Goal: Information Seeking & Learning: Learn about a topic

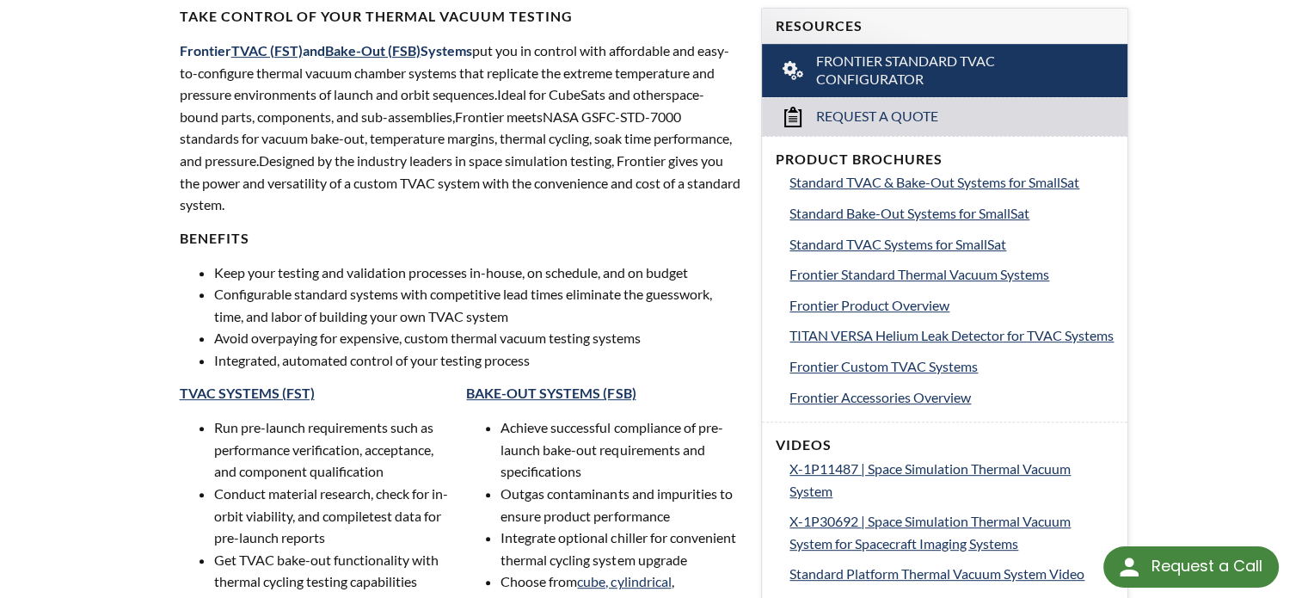
scroll to position [623, 0]
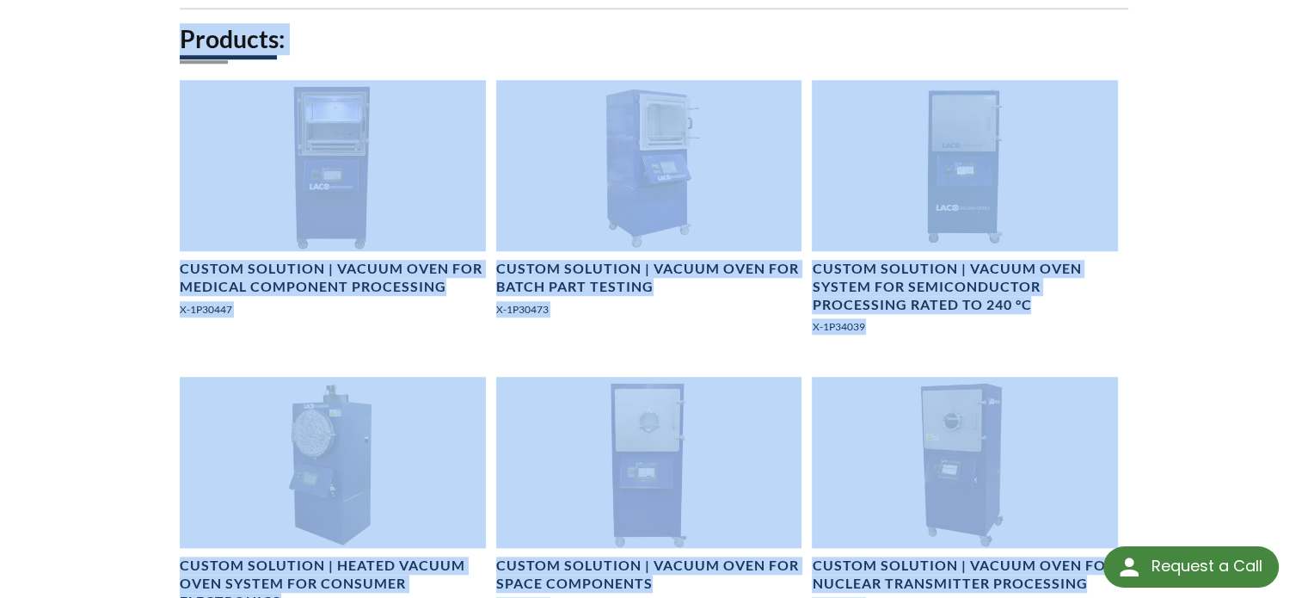
scroll to position [1161, 0]
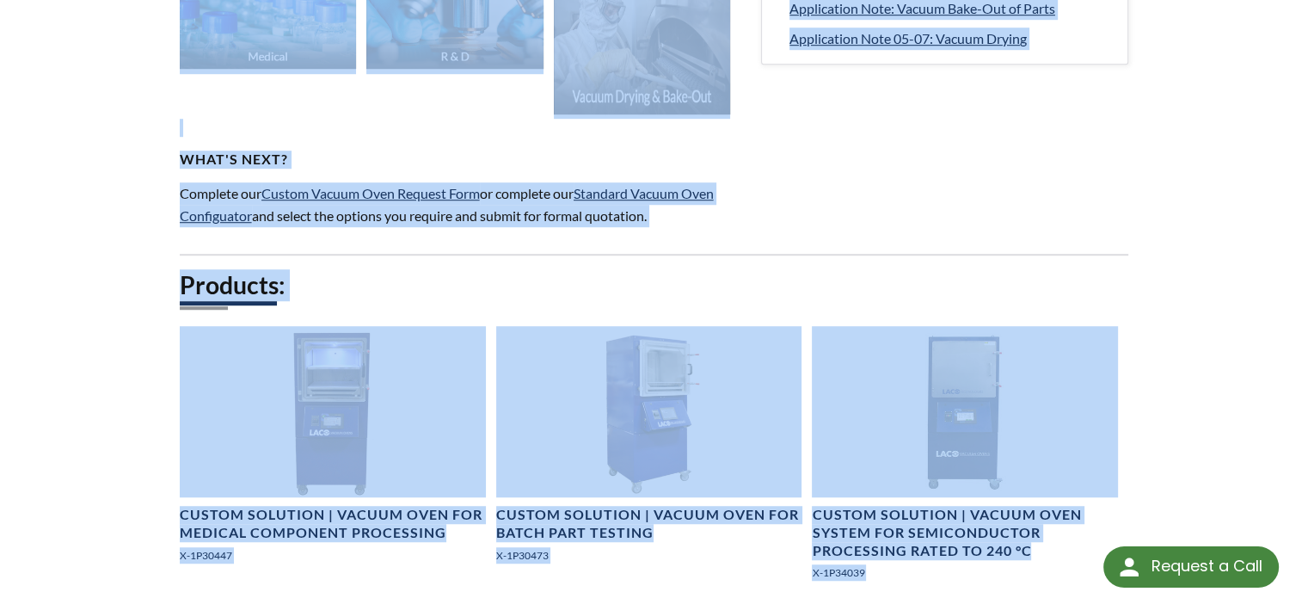
click at [972, 191] on div "Custom Vacuum Ovens Get the ultimate in temperature and vacuum control in a Cus…" at bounding box center [654, 537] width 1101 height 3103
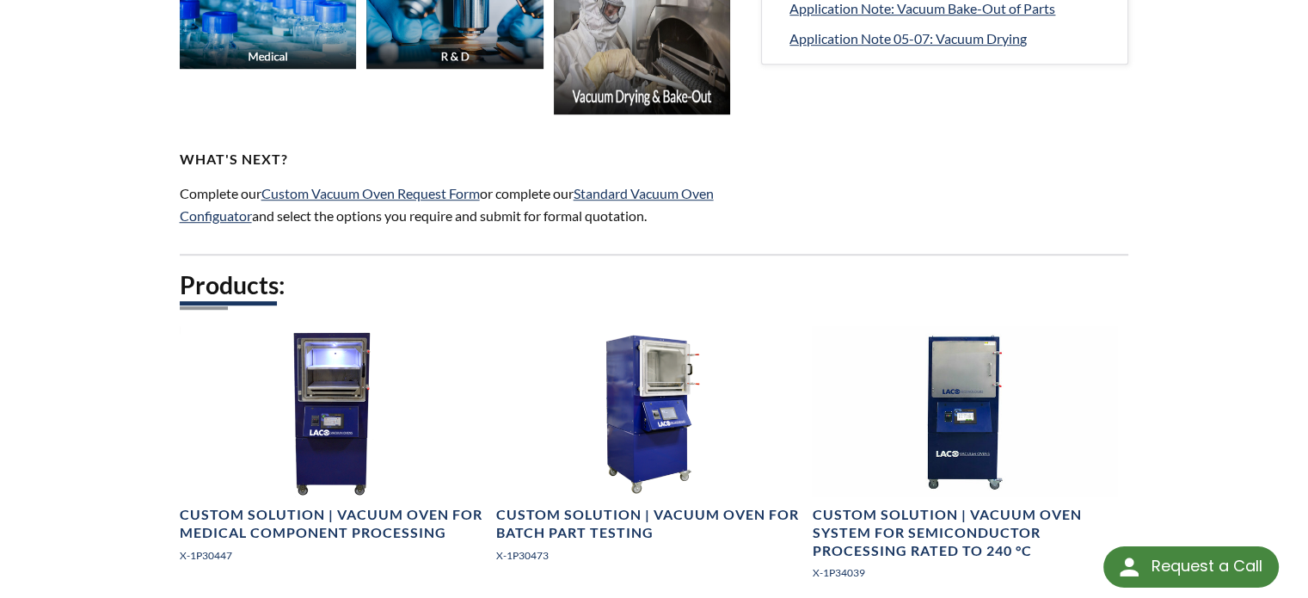
scroll to position [1689, 0]
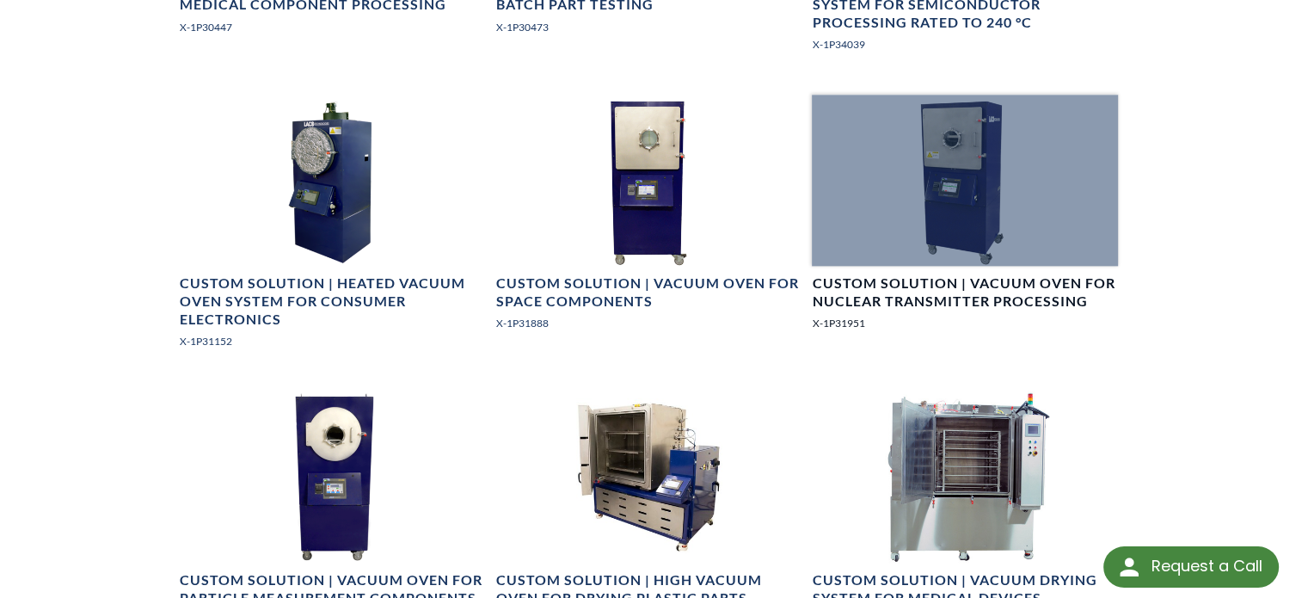
click at [974, 297] on h4 "Custom Solution | Vacuum Oven for Nuclear Transmitter Processing" at bounding box center [965, 292] width 306 height 36
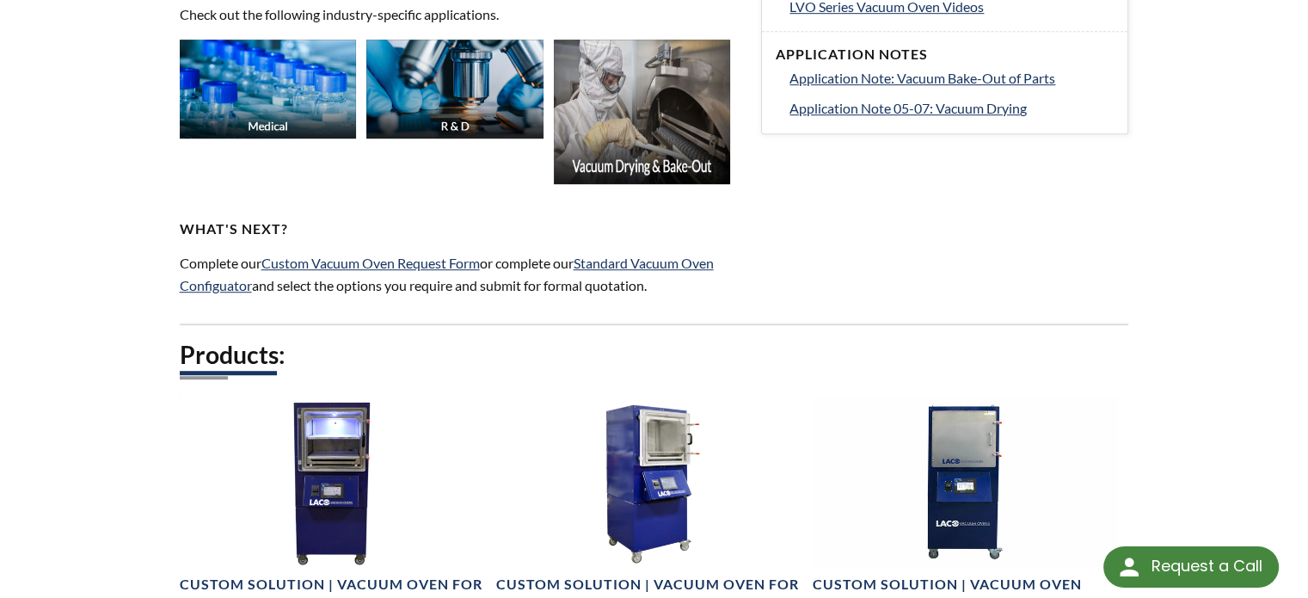
scroll to position [915, 0]
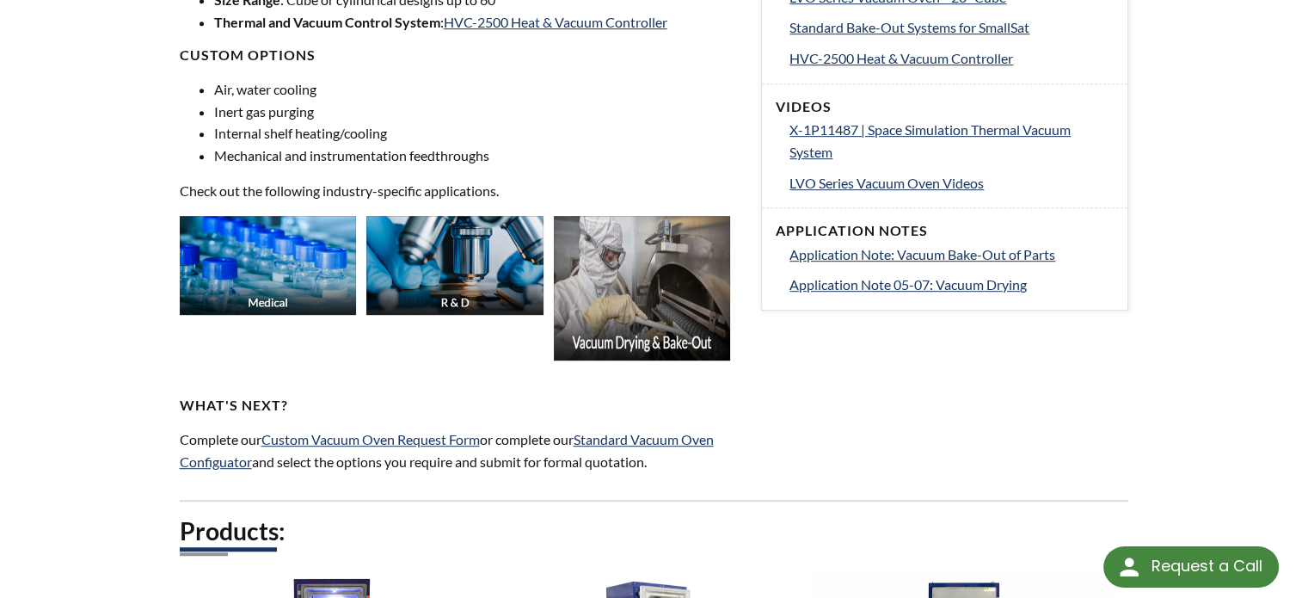
click at [671, 294] on img at bounding box center [642, 288] width 177 height 145
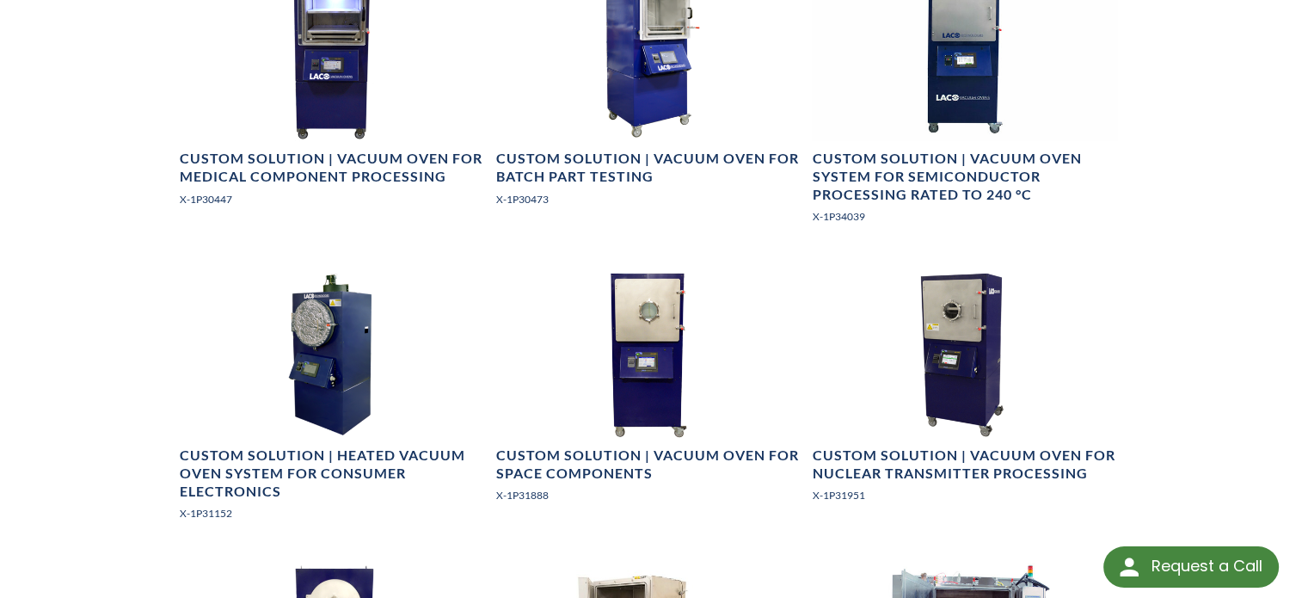
scroll to position [1517, 0]
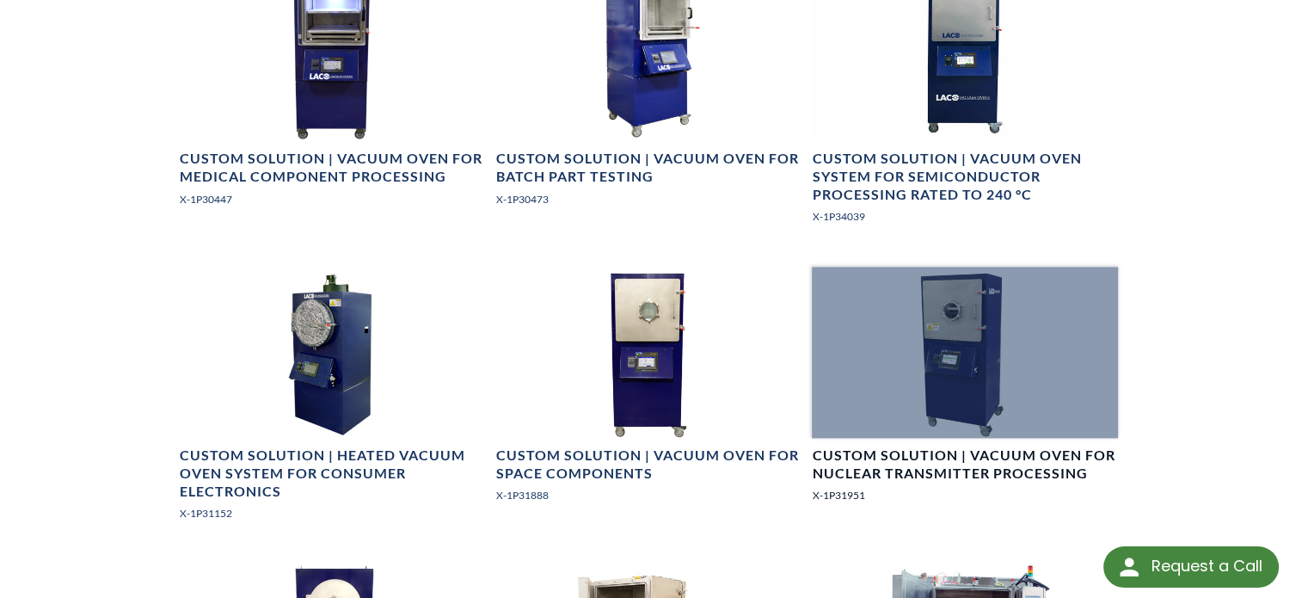
click at [981, 477] on h4 "Custom Solution | Vacuum Oven for Nuclear Transmitter Processing" at bounding box center [965, 464] width 306 height 36
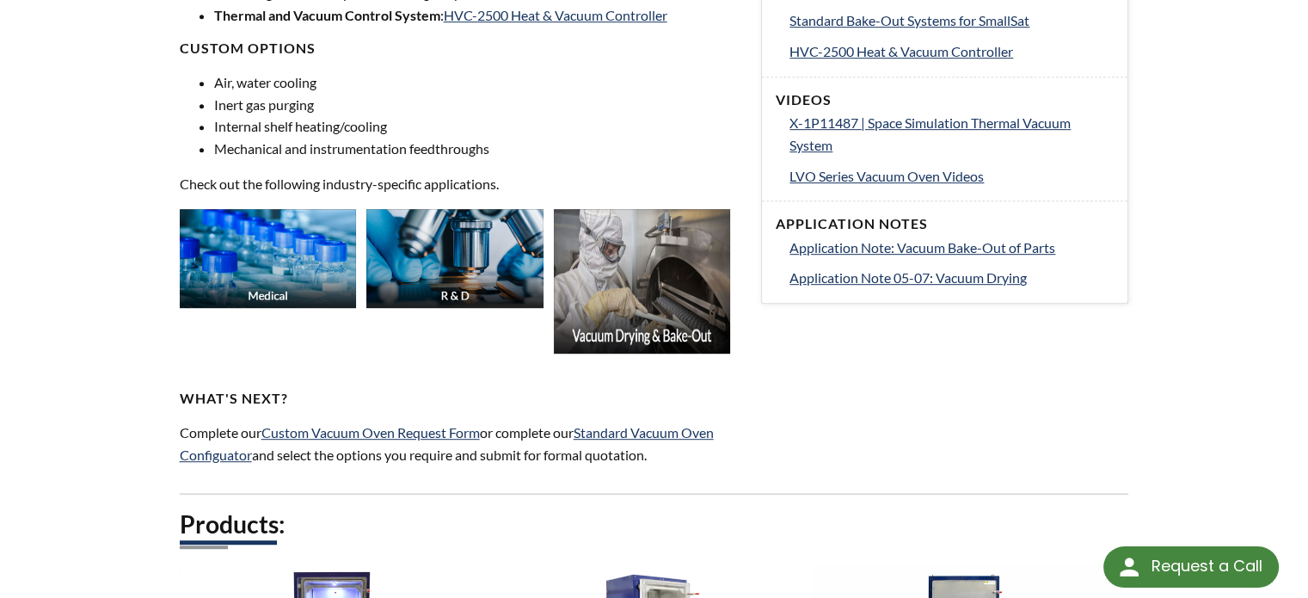
scroll to position [722, 0]
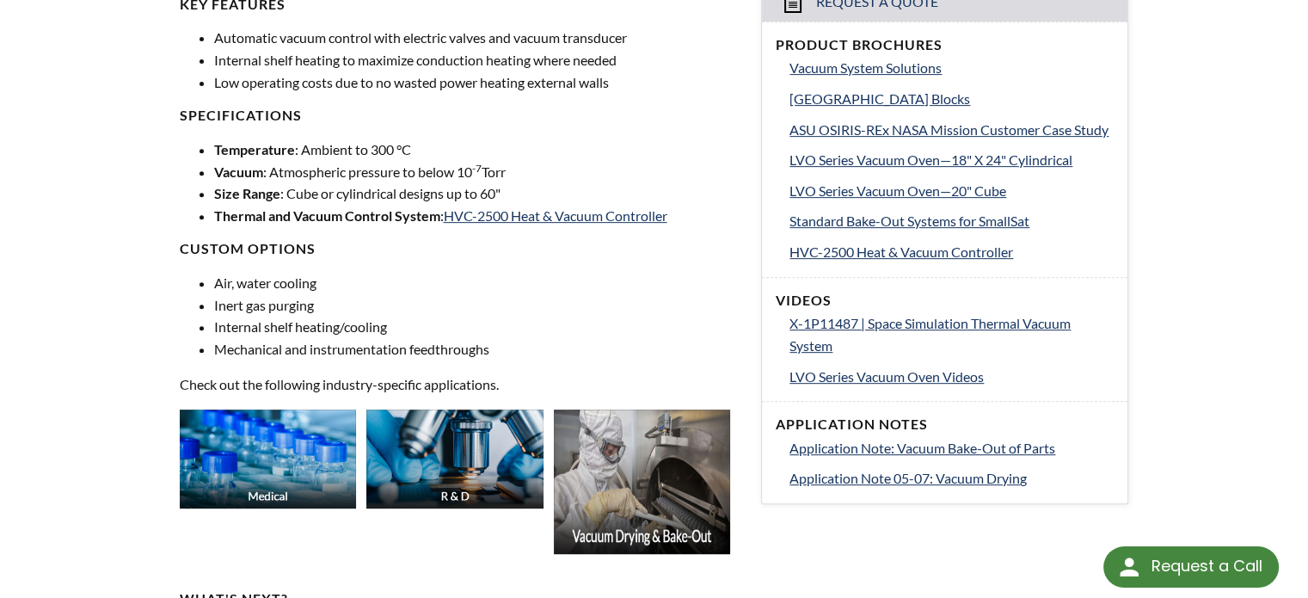
click at [688, 477] on img at bounding box center [642, 481] width 177 height 145
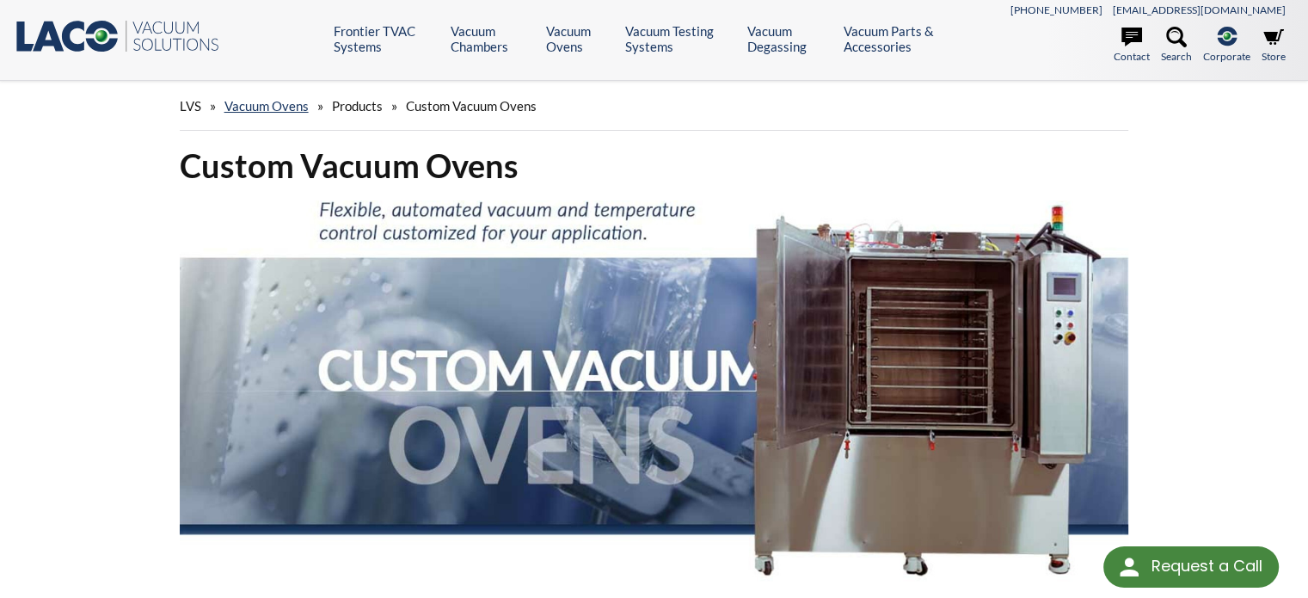
scroll to position [0, 0]
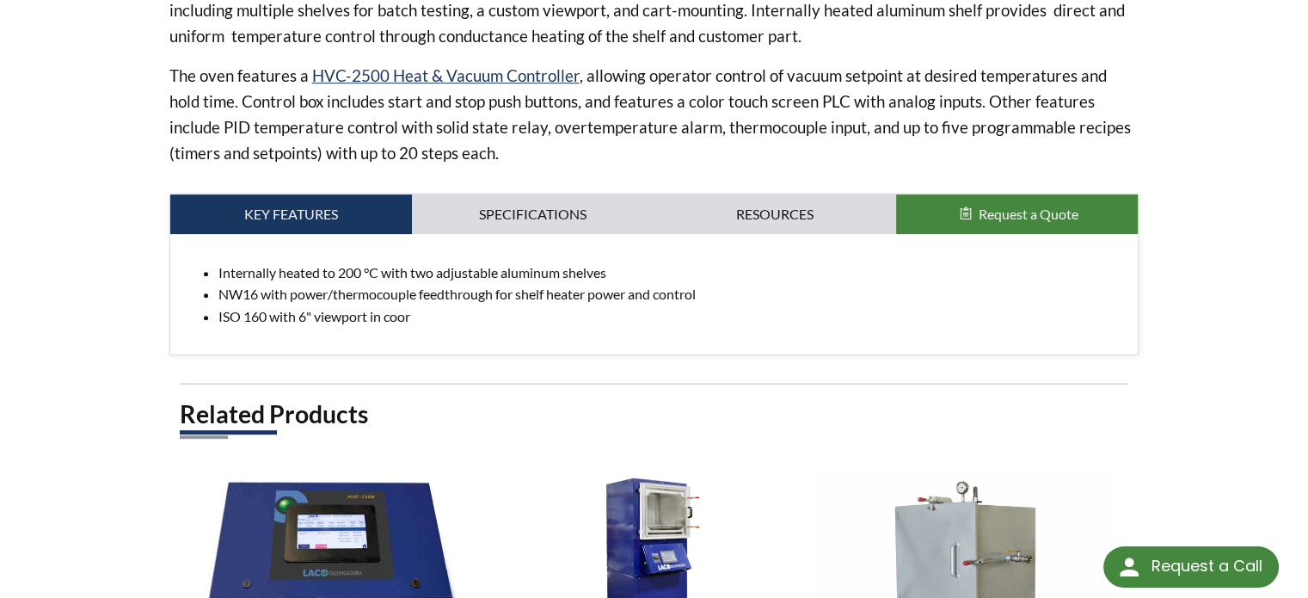
scroll to position [881, 0]
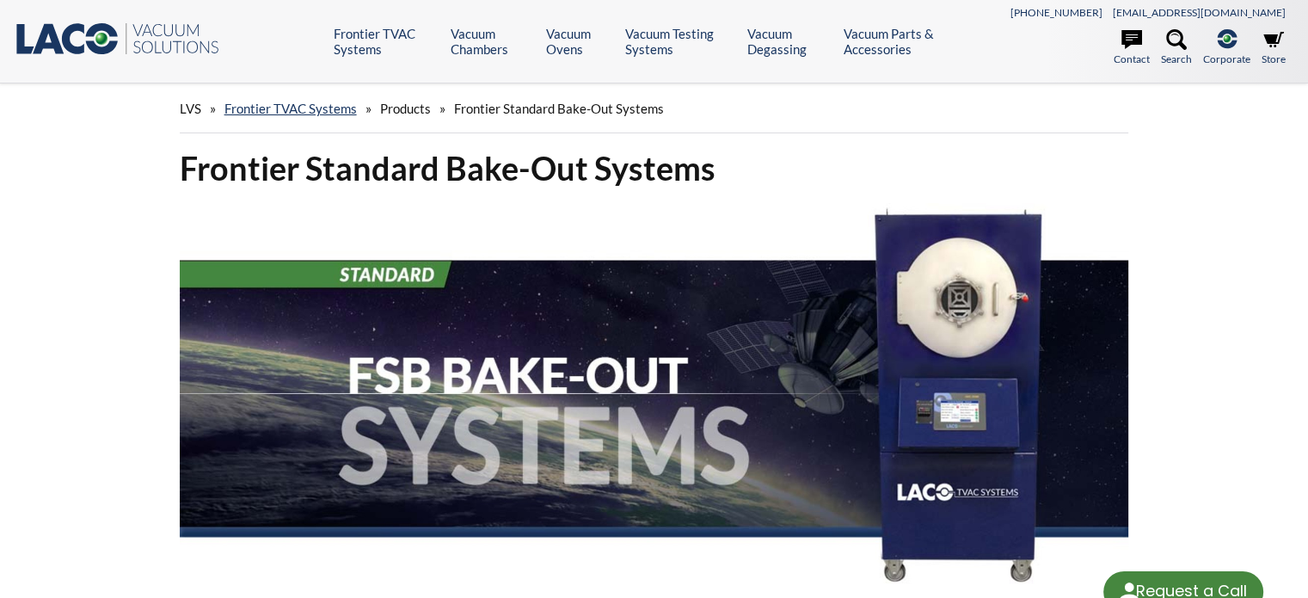
select select "Language Translate Widget"
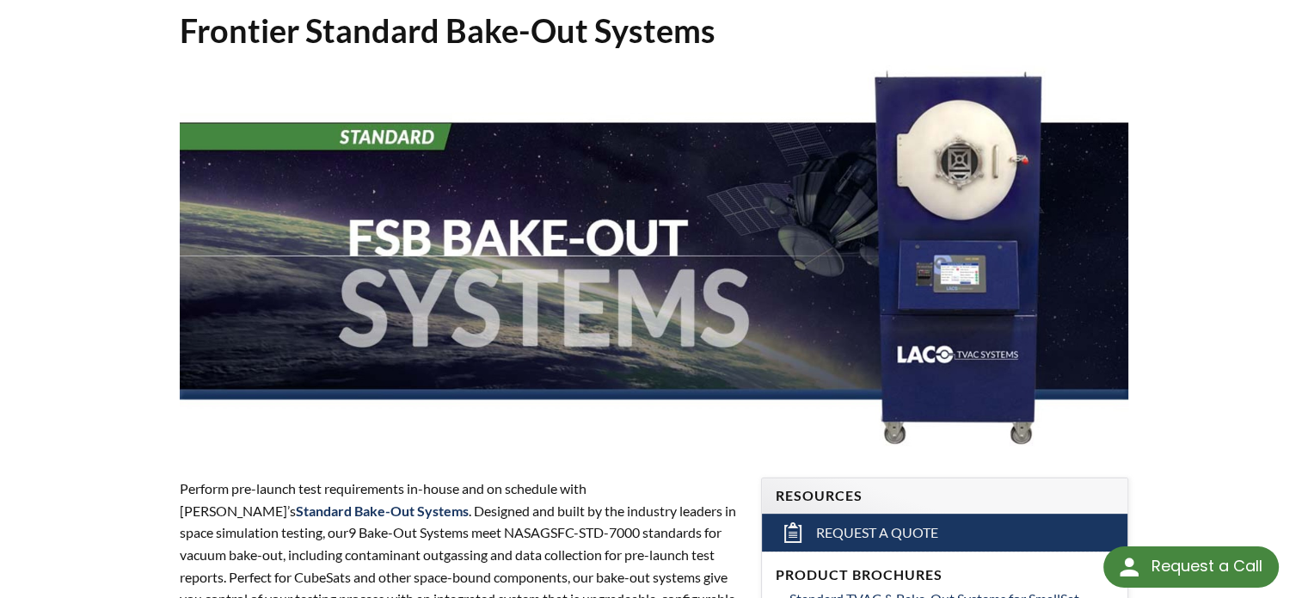
scroll to position [129, 0]
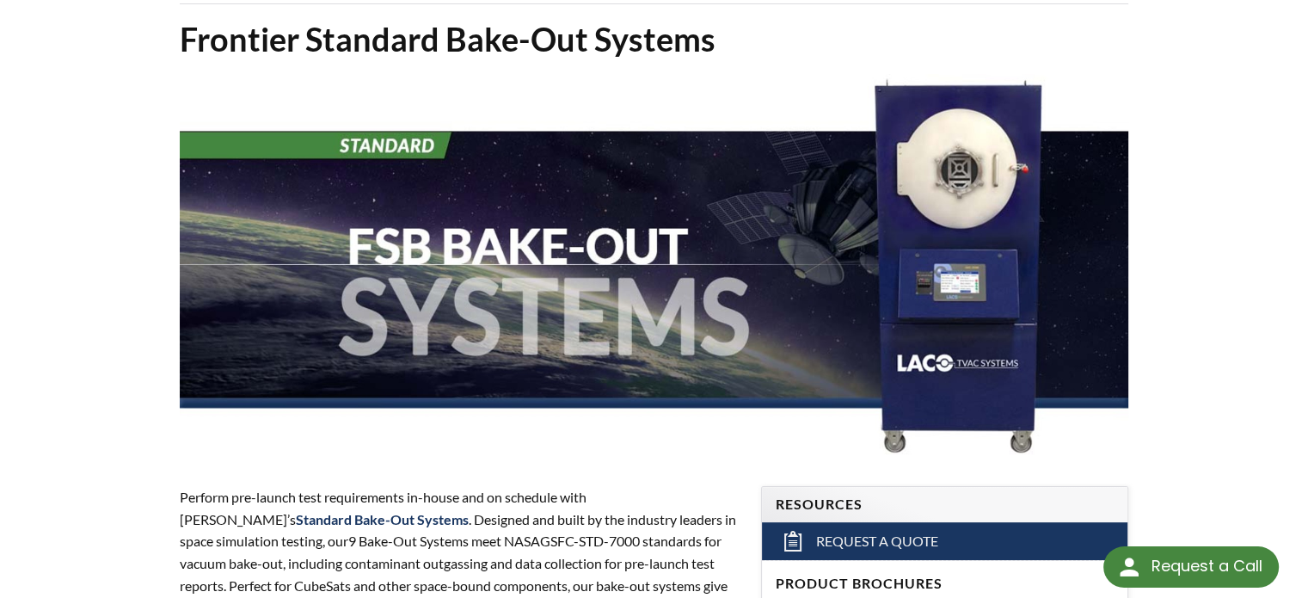
drag, startPoint x: 0, startPoint y: 0, endPoint x: 669, endPoint y: 295, distance: 731.4
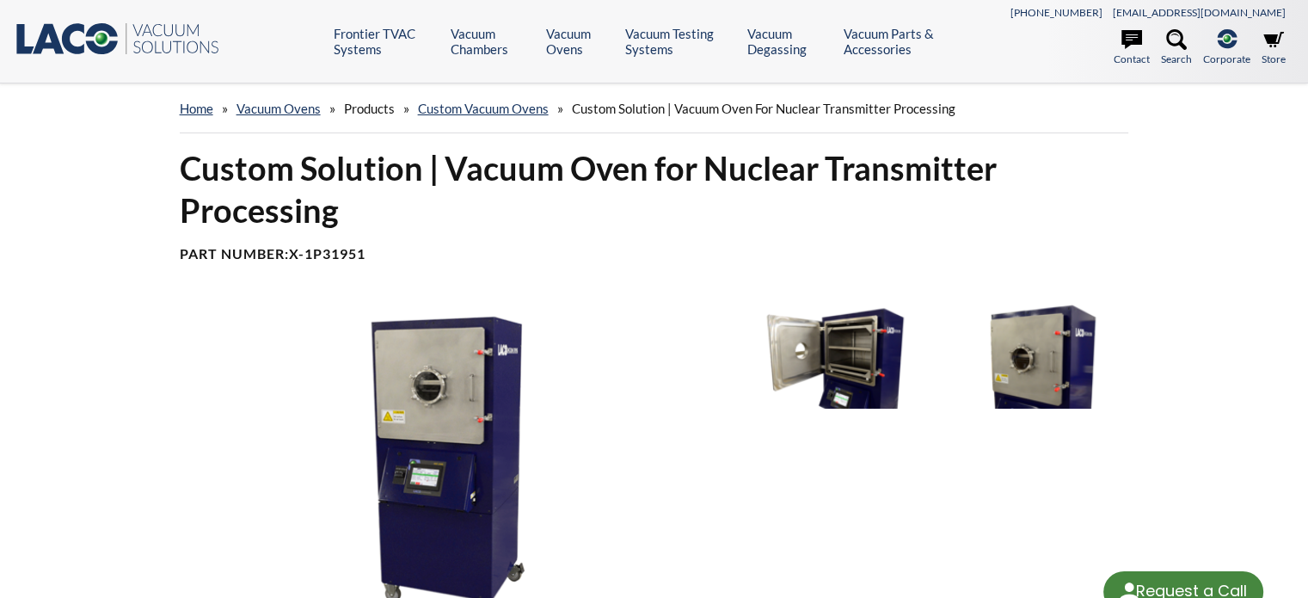
select select "Language Translate Widget"
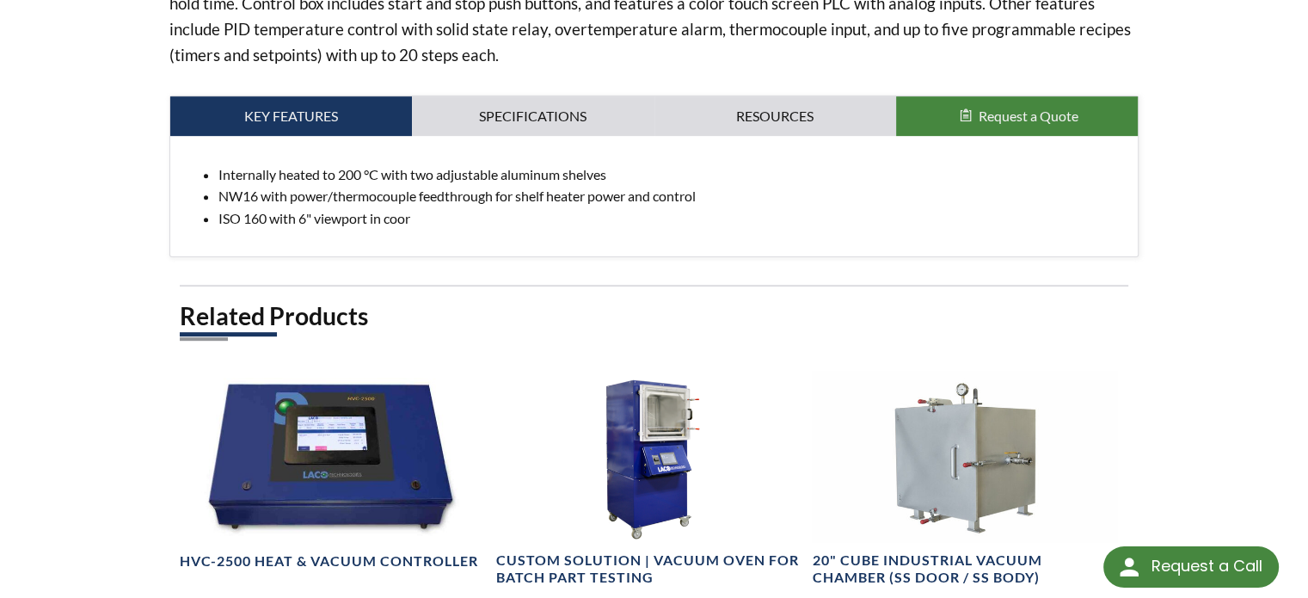
scroll to position [409, 0]
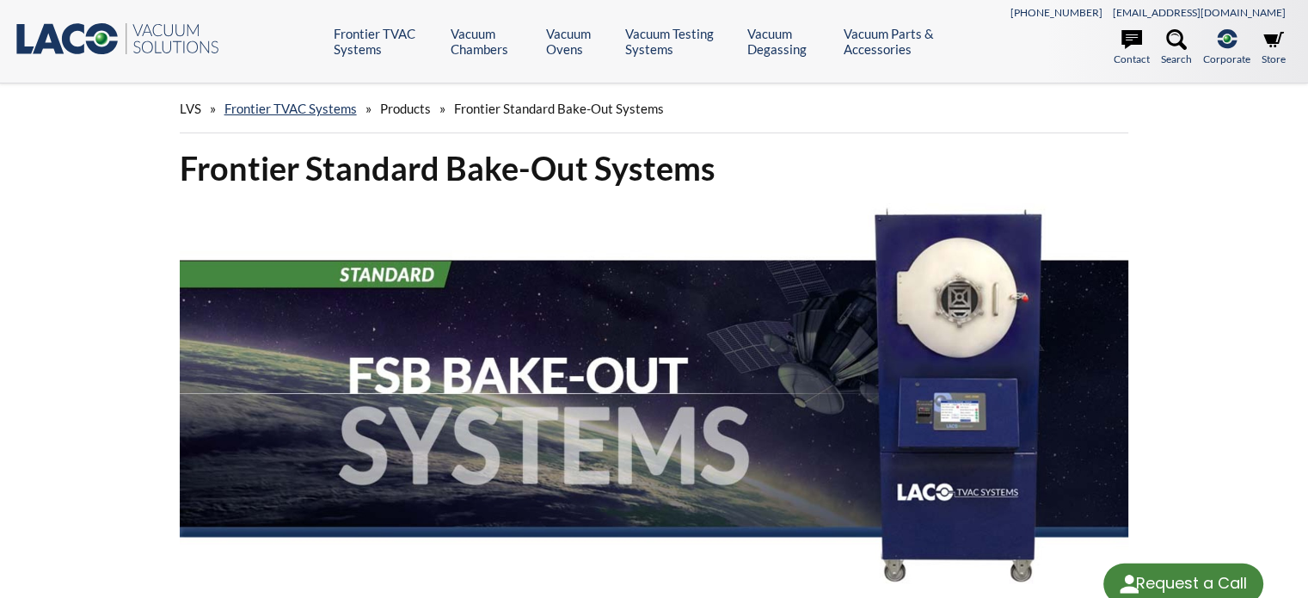
select select "Language Translate Widget"
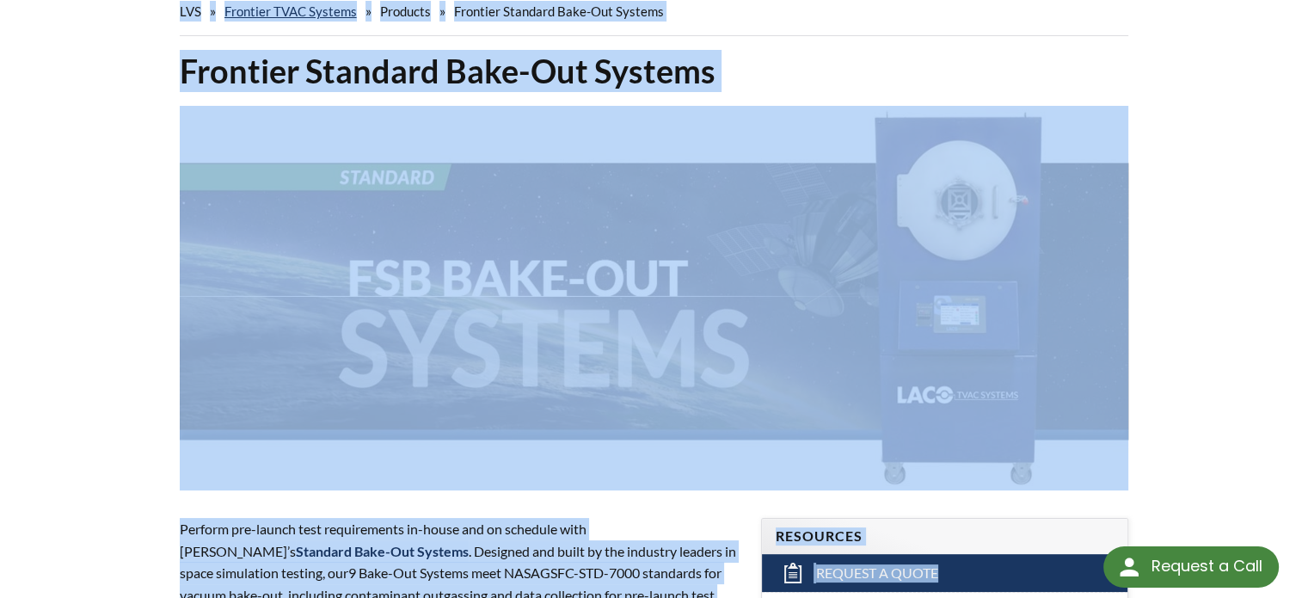
scroll to position [86, 0]
